Goal: Transaction & Acquisition: Purchase product/service

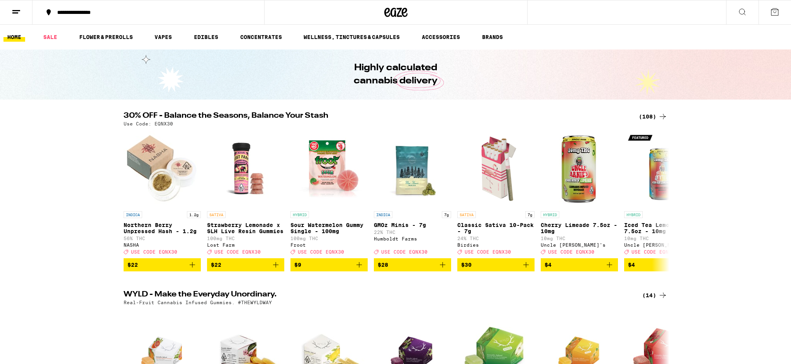
click at [738, 12] on icon at bounding box center [742, 11] width 9 height 9
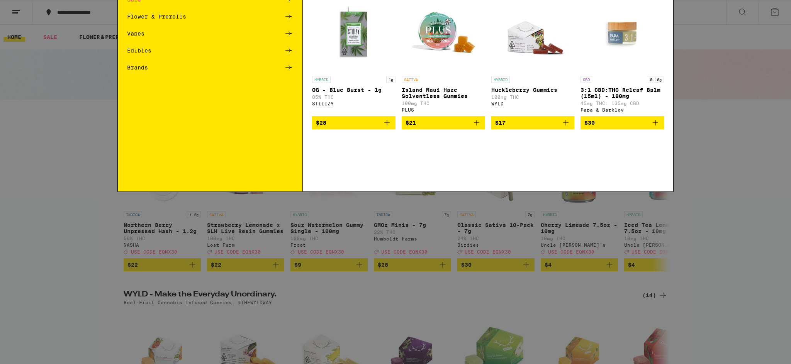
click at [149, 13] on input "Search for Products" at bounding box center [393, 12] width 509 height 7
type input "garlic starship"
